Goal: Task Accomplishment & Management: Complete application form

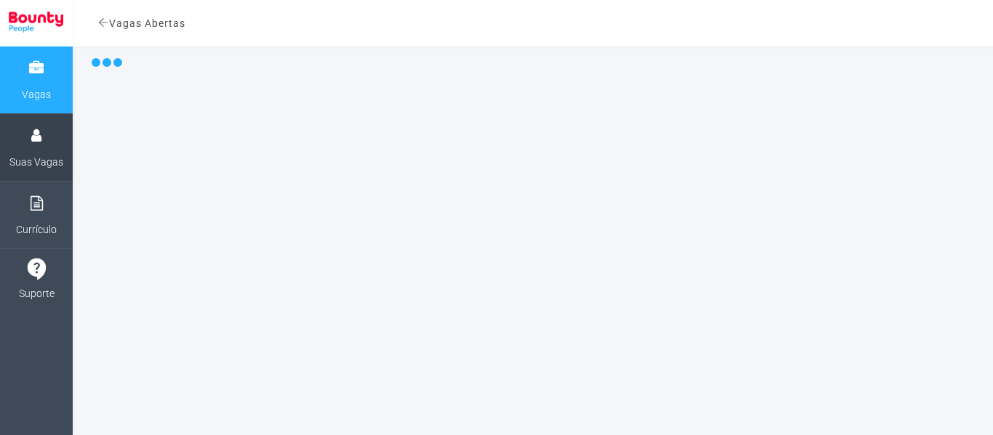
click at [17, 142] on link "Suas Vagas" at bounding box center [36, 147] width 73 height 67
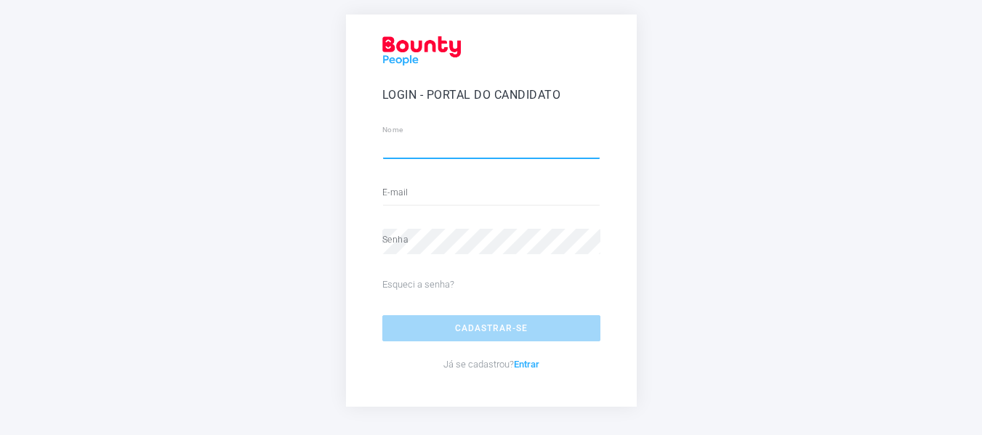
click at [439, 151] on input "text" at bounding box center [491, 146] width 218 height 25
click at [428, 194] on form "Nome E-mail Senha Esqueci a senha? Cadastrar-se Já se cadastrou? Entrar" at bounding box center [491, 256] width 218 height 258
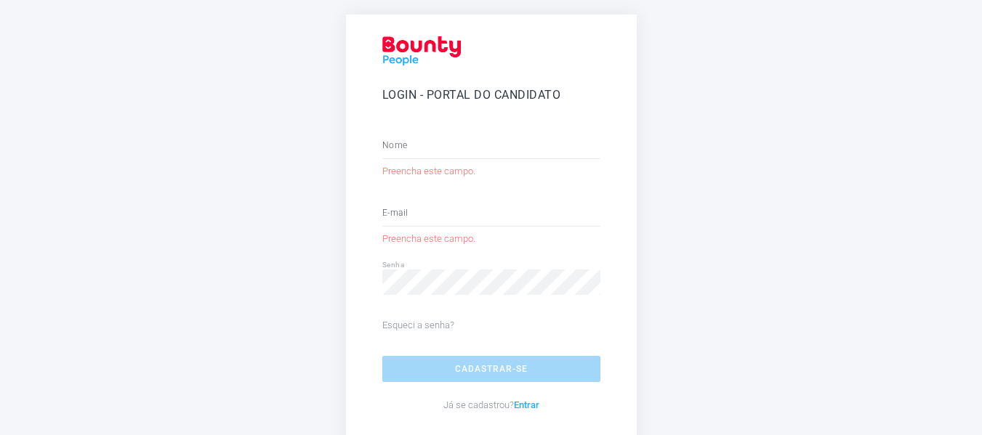
click at [421, 259] on form "Nome [GEOGRAPHIC_DATA] este campo. E-mail [GEOGRAPHIC_DATA] este campo. Senha E…" at bounding box center [491, 276] width 218 height 299
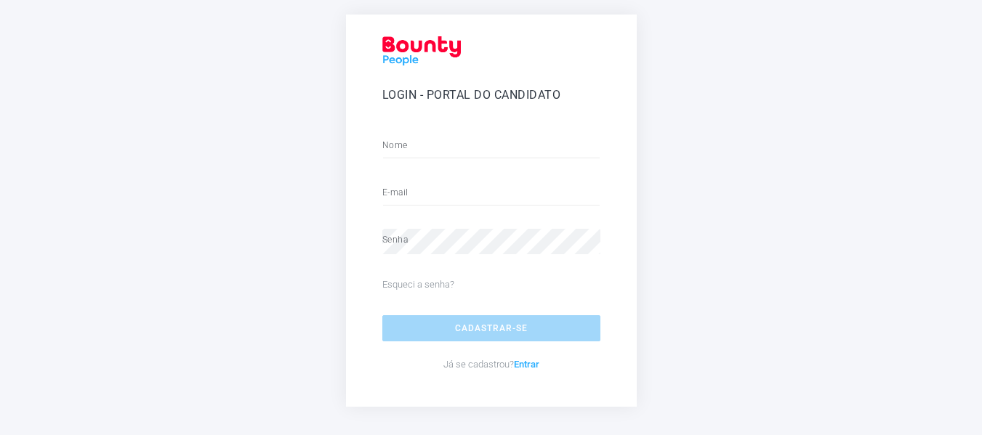
click at [493, 222] on div "Senha" at bounding box center [491, 238] width 218 height 33
